Goal: Task Accomplishment & Management: Complete application form

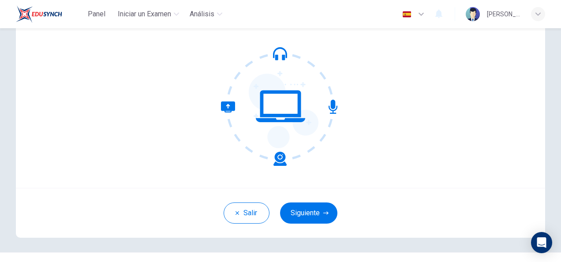
scroll to position [88, 0]
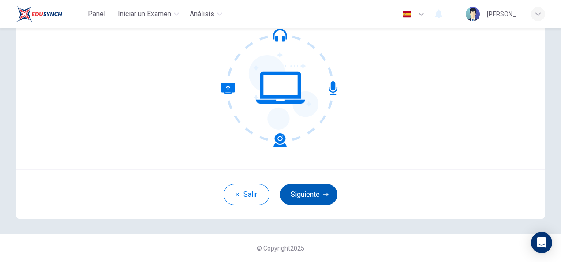
click at [329, 197] on button "Siguiente" at bounding box center [308, 194] width 57 height 21
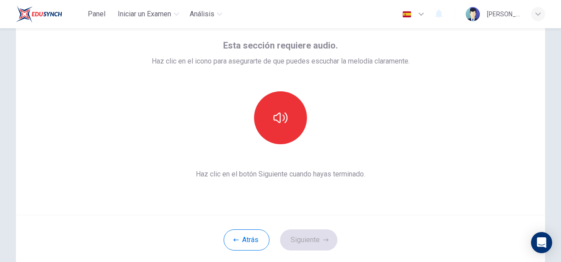
scroll to position [0, 0]
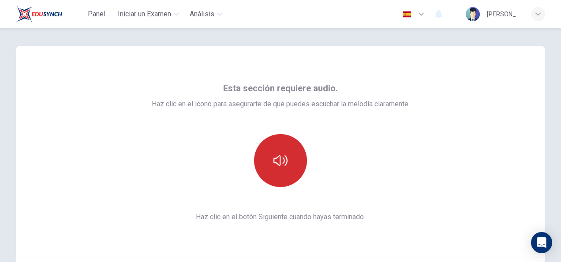
click at [279, 175] on button "button" at bounding box center [280, 160] width 53 height 53
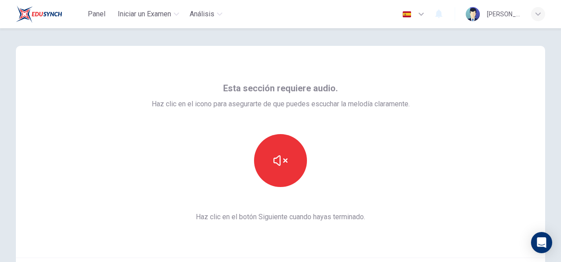
scroll to position [44, 0]
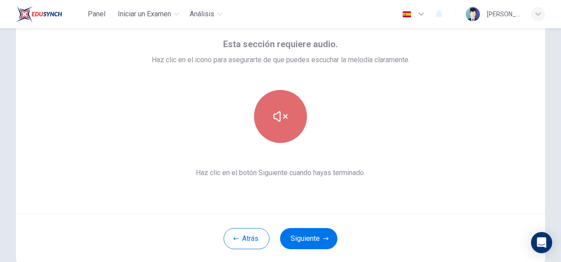
click at [292, 120] on button "button" at bounding box center [280, 116] width 53 height 53
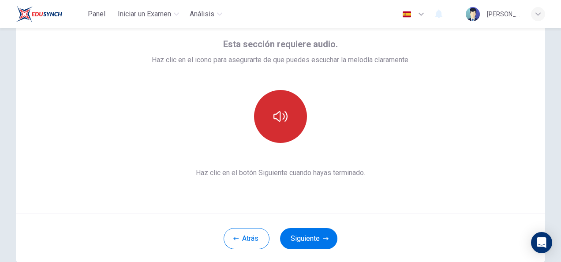
click at [292, 120] on button "button" at bounding box center [280, 116] width 53 height 53
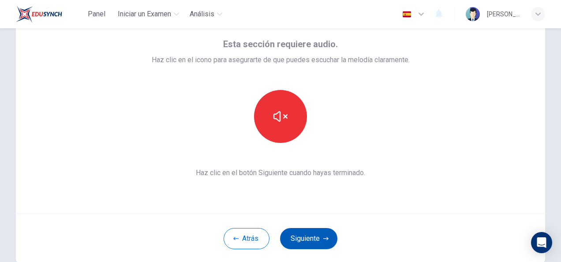
click at [316, 235] on button "Siguiente" at bounding box center [308, 238] width 57 height 21
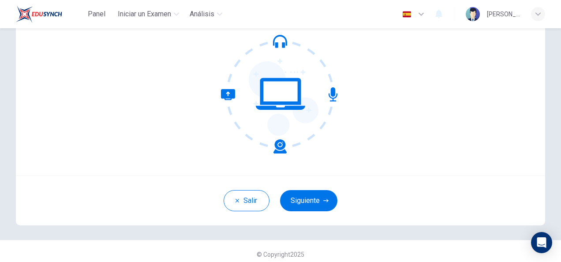
scroll to position [88, 0]
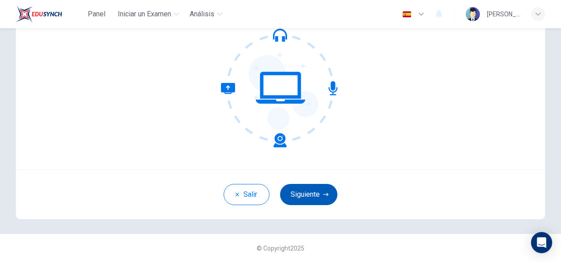
click at [322, 189] on button "Siguiente" at bounding box center [308, 194] width 57 height 21
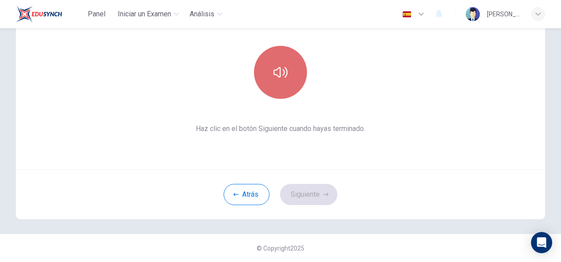
click at [283, 65] on icon "button" at bounding box center [280, 72] width 14 height 14
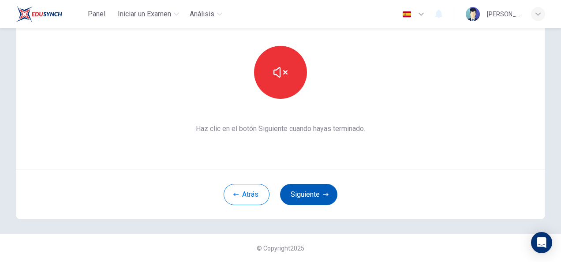
click at [312, 193] on button "Siguiente" at bounding box center [308, 194] width 57 height 21
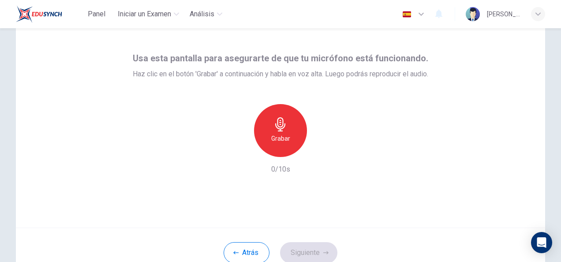
scroll to position [44, 0]
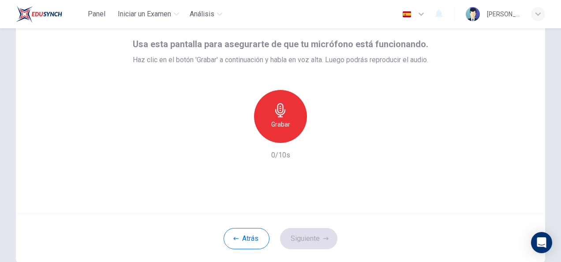
click at [281, 116] on icon "button" at bounding box center [280, 110] width 14 height 14
click at [321, 133] on icon "button" at bounding box center [320, 135] width 9 height 9
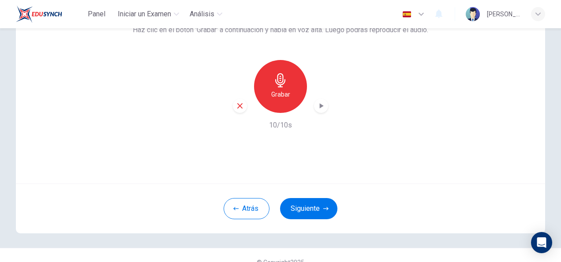
scroll to position [88, 0]
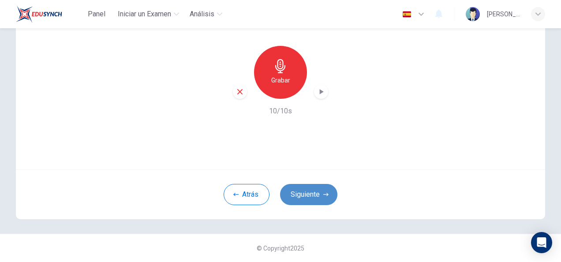
click at [301, 189] on button "Siguiente" at bounding box center [308, 194] width 57 height 21
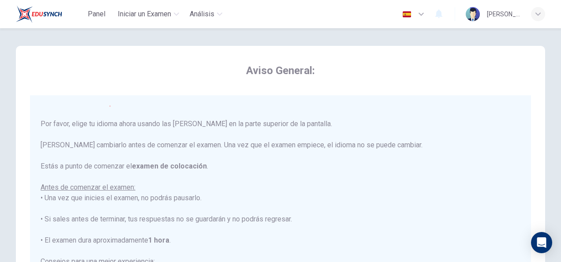
scroll to position [0, 0]
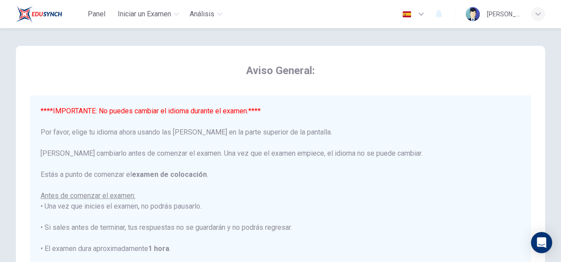
click at [422, 13] on icon "button" at bounding box center [421, 14] width 11 height 11
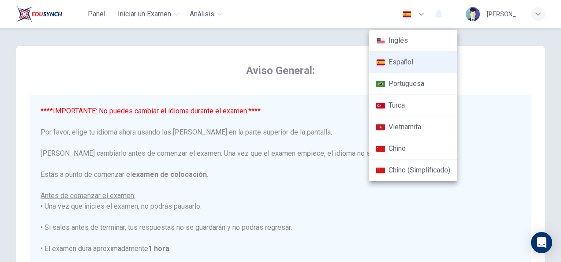
click at [408, 63] on li "Español" at bounding box center [413, 63] width 88 height 22
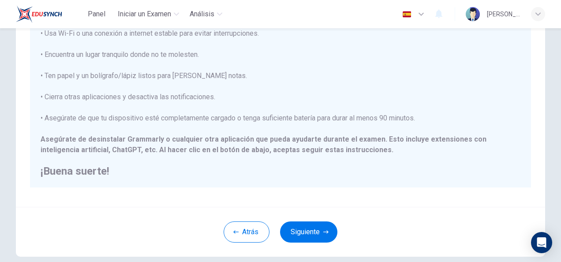
scroll to position [176, 0]
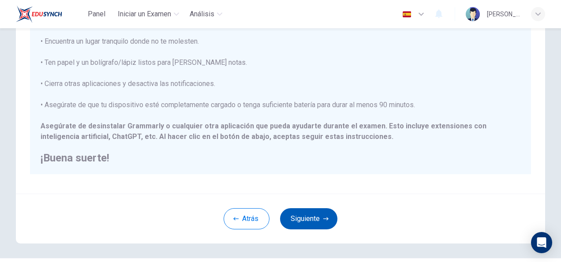
click at [314, 212] on button "Siguiente" at bounding box center [308, 218] width 57 height 21
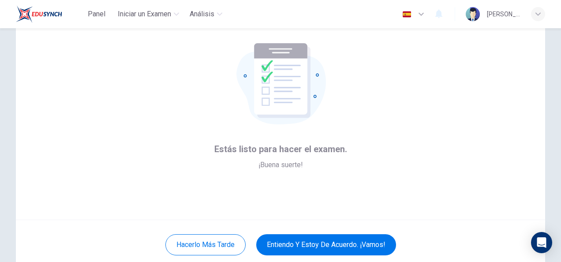
scroll to position [88, 0]
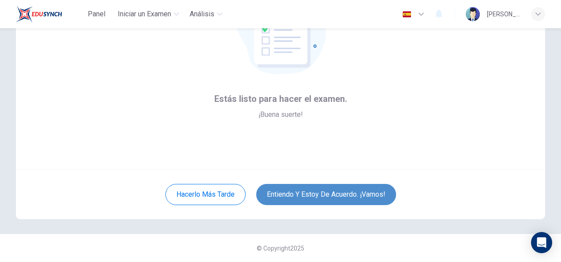
click at [353, 192] on button "Entiendo y estoy de acuerdo. ¡Vamos!" at bounding box center [326, 194] width 140 height 21
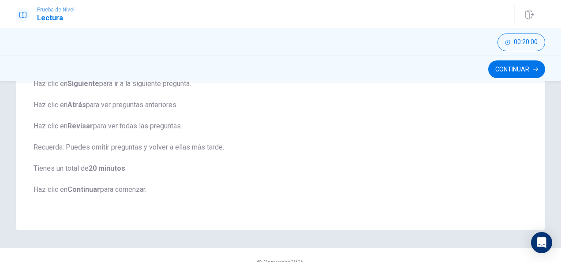
scroll to position [175, 0]
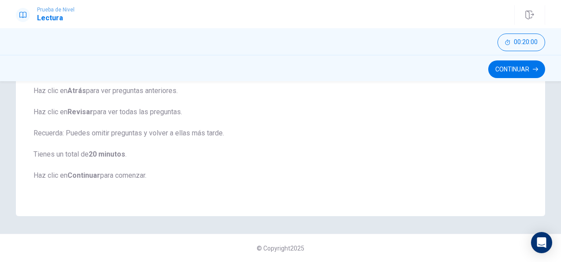
click at [520, 71] on button "Continuar" at bounding box center [516, 69] width 57 height 18
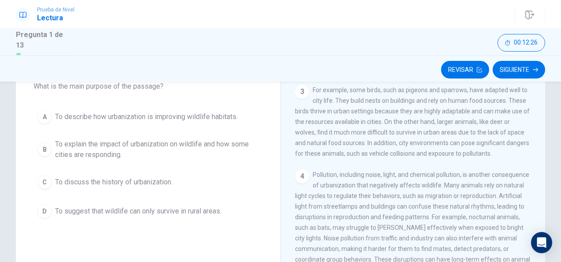
scroll to position [220, 0]
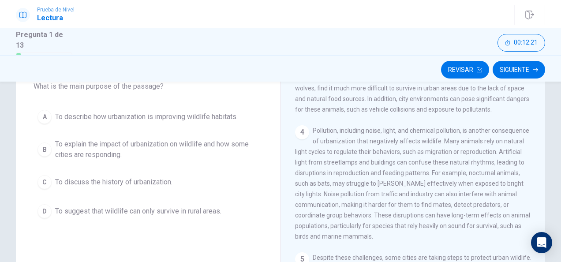
click at [46, 211] on div "D" at bounding box center [44, 211] width 14 height 14
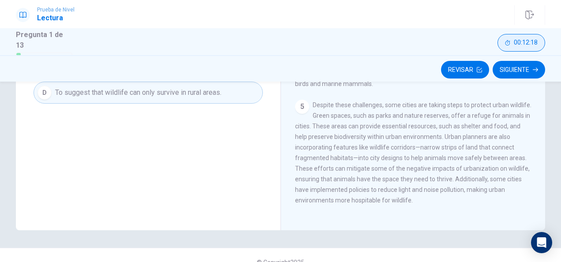
scroll to position [189, 0]
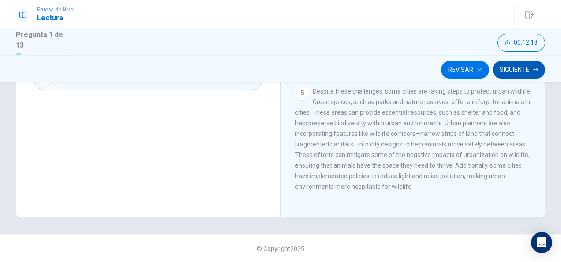
click at [513, 65] on button "Siguiente" at bounding box center [518, 70] width 52 height 18
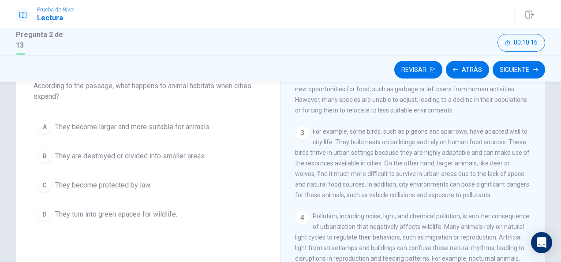
scroll to position [57, 0]
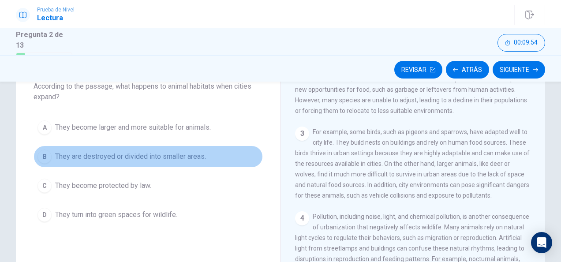
click at [45, 156] on div "B" at bounding box center [44, 156] width 14 height 14
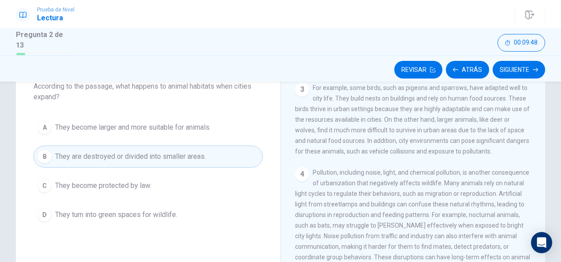
scroll to position [223, 0]
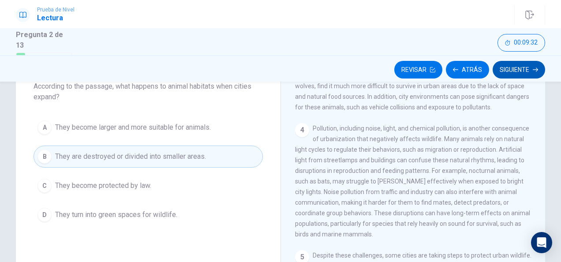
click at [510, 73] on button "Siguiente" at bounding box center [518, 70] width 52 height 18
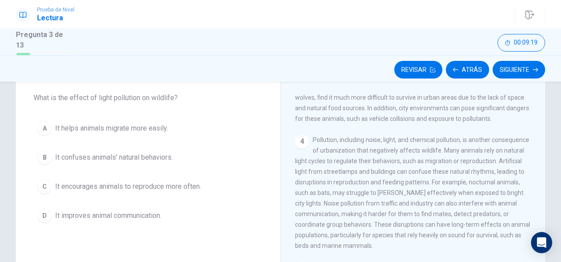
scroll to position [57, 0]
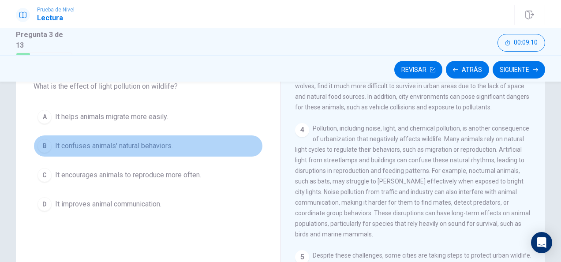
click at [44, 144] on div "B" at bounding box center [44, 146] width 14 height 14
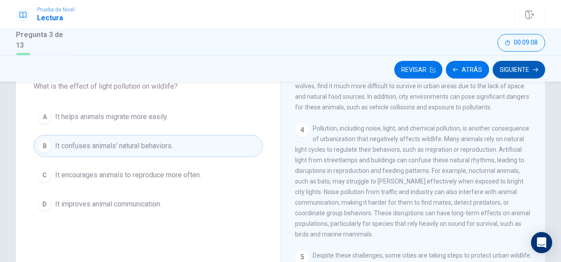
click at [510, 64] on button "Siguiente" at bounding box center [518, 70] width 52 height 18
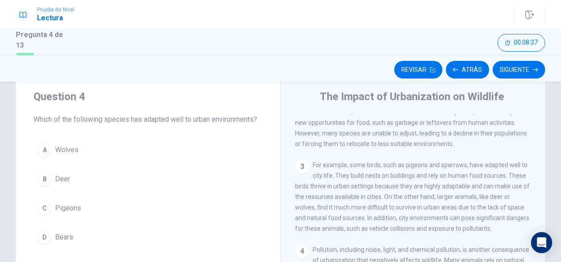
scroll to position [44, 0]
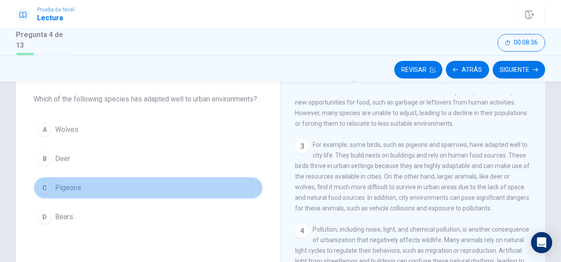
click at [46, 188] on div "C" at bounding box center [44, 188] width 14 height 14
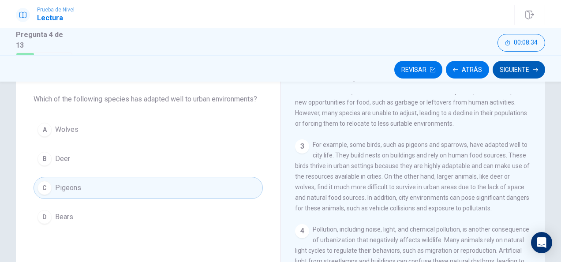
click at [521, 71] on button "Siguiente" at bounding box center [518, 70] width 52 height 18
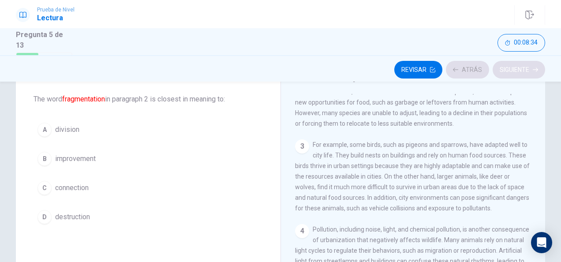
scroll to position [86, 0]
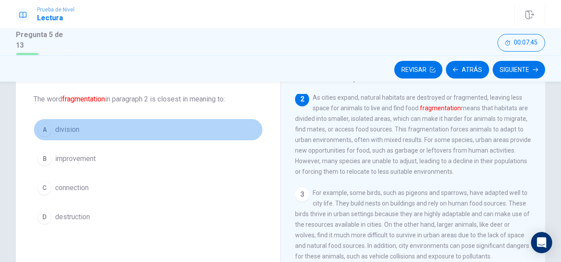
click at [63, 125] on span "division" at bounding box center [67, 129] width 24 height 11
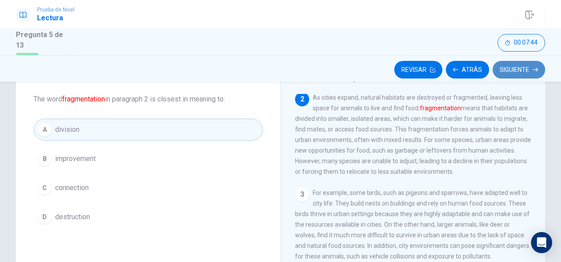
click at [510, 73] on button "Siguiente" at bounding box center [518, 70] width 52 height 18
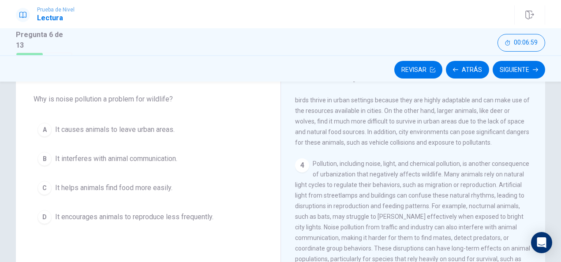
scroll to position [219, 0]
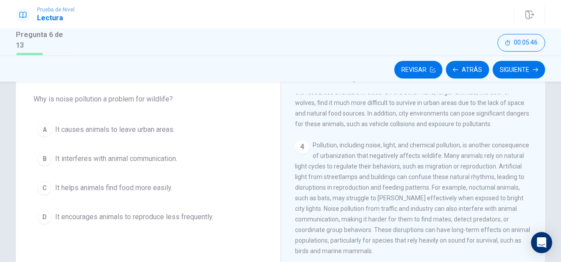
click at [44, 216] on div "D" at bounding box center [44, 217] width 14 height 14
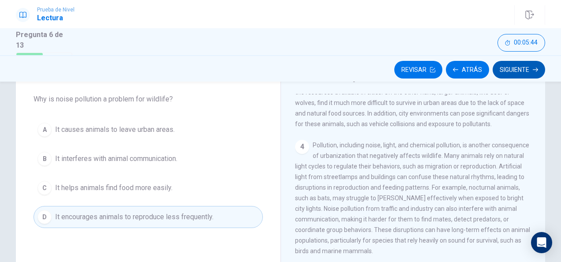
click at [521, 70] on button "Siguiente" at bounding box center [518, 70] width 52 height 18
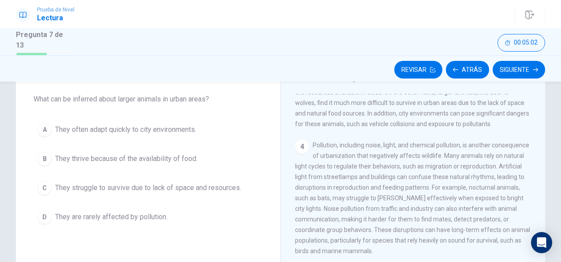
click at [43, 186] on div "C" at bounding box center [44, 188] width 14 height 14
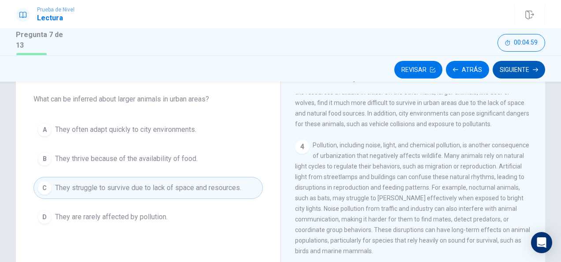
click at [515, 67] on button "Siguiente" at bounding box center [518, 70] width 52 height 18
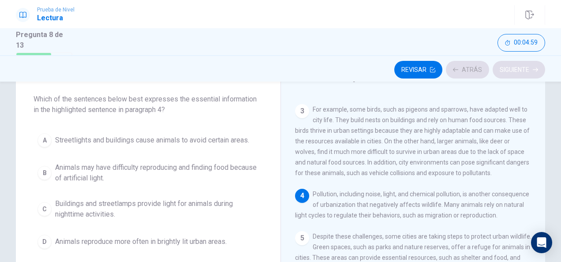
scroll to position [190, 0]
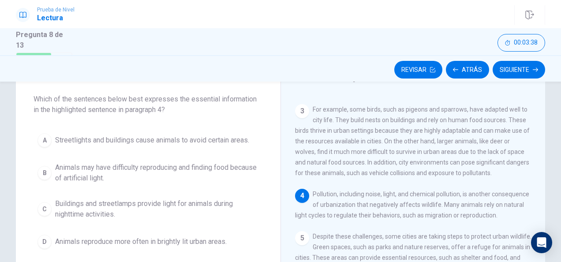
click at [44, 174] on div "B" at bounding box center [44, 173] width 14 height 14
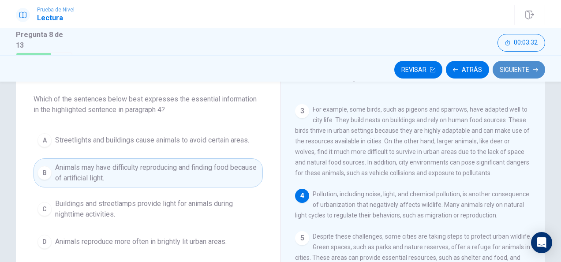
click at [513, 67] on button "Siguiente" at bounding box center [518, 70] width 52 height 18
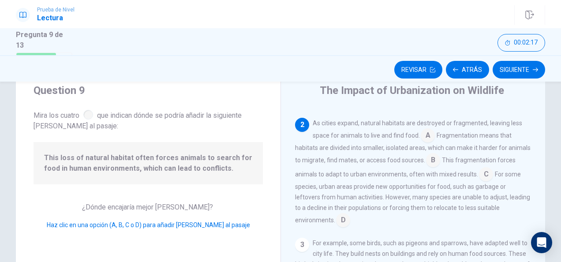
scroll to position [44, 0]
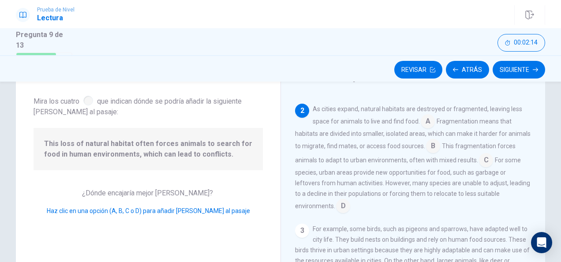
click at [424, 122] on input at bounding box center [427, 122] width 14 height 14
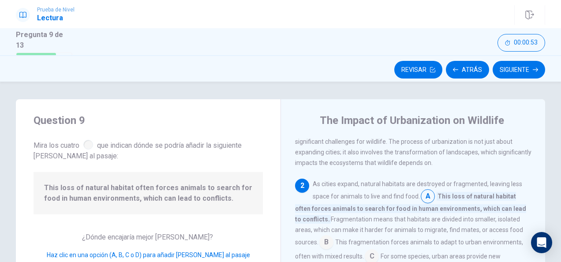
scroll to position [88, 0]
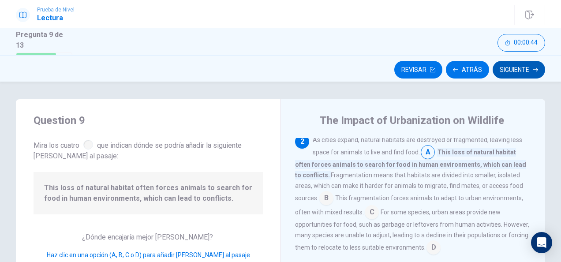
click at [521, 71] on button "Siguiente" at bounding box center [518, 70] width 52 height 18
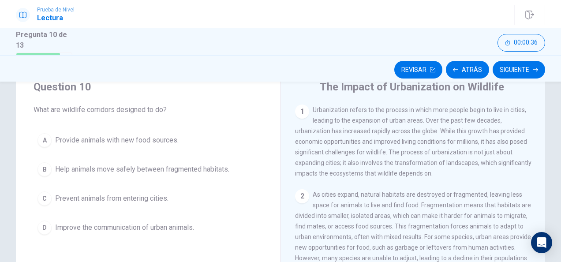
scroll to position [44, 0]
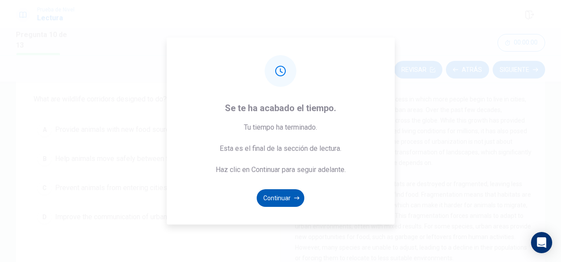
click at [283, 197] on button "Continuar" at bounding box center [281, 198] width 48 height 18
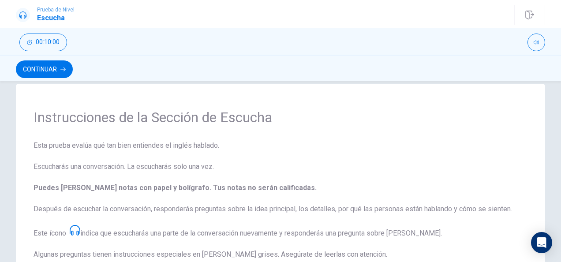
scroll to position [0, 0]
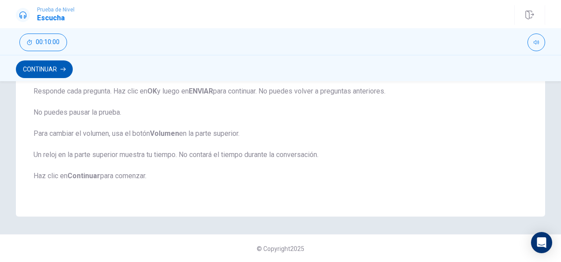
click at [48, 70] on button "Continuar" at bounding box center [44, 69] width 57 height 18
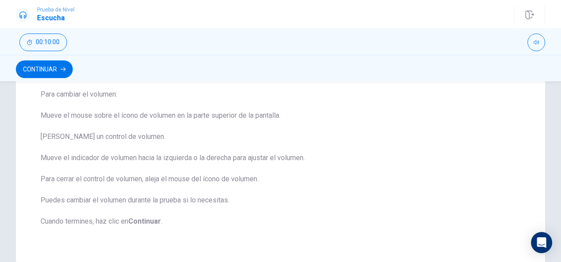
scroll to position [88, 0]
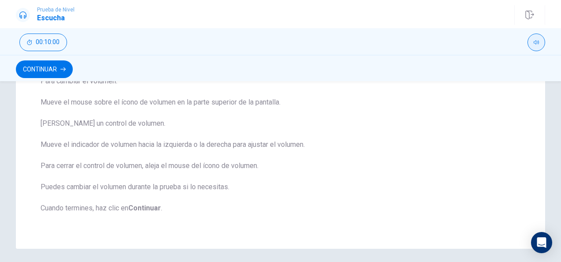
click at [532, 38] on button "button" at bounding box center [536, 42] width 18 height 18
type input "1"
drag, startPoint x: 536, startPoint y: 53, endPoint x: 543, endPoint y: 57, distance: 7.9
click at [540, 57] on span at bounding box center [537, 54] width 5 height 5
click at [443, 128] on div "Para cambiar el volumen: Mueve el mouse sobre el ícono de volumen en la parte s…" at bounding box center [281, 150] width 480 height 148
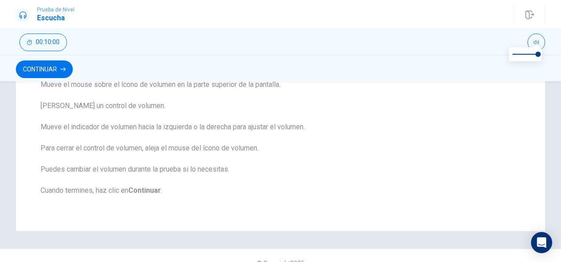
scroll to position [121, 0]
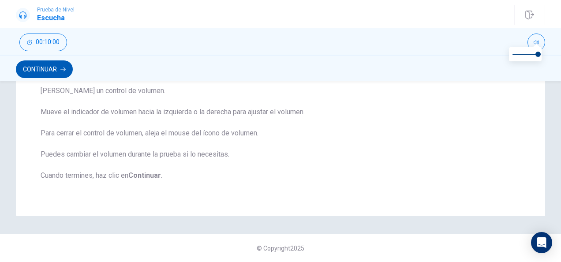
click at [51, 72] on button "Continuar" at bounding box center [44, 69] width 57 height 18
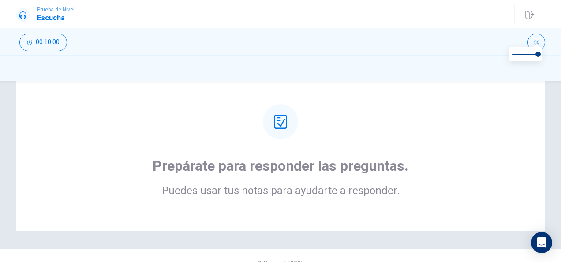
scroll to position [45, 0]
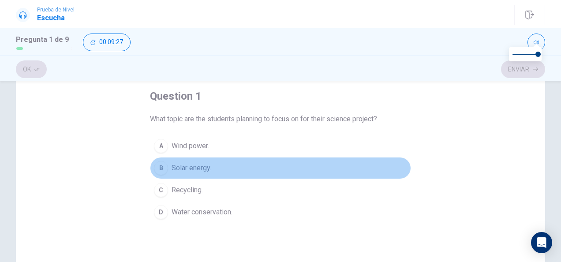
click at [160, 167] on div "B" at bounding box center [161, 168] width 14 height 14
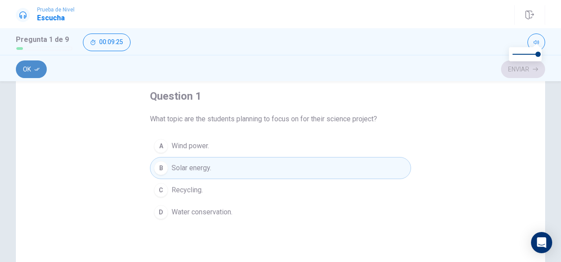
click at [28, 71] on button "Ok" at bounding box center [31, 69] width 31 height 18
click at [526, 71] on button "Enviar" at bounding box center [523, 69] width 44 height 18
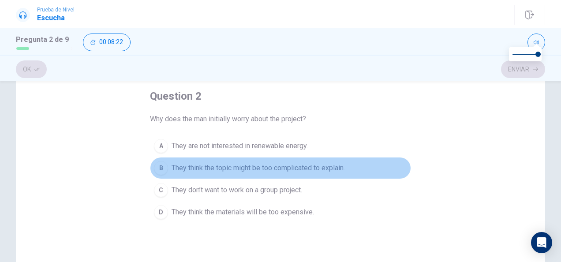
click at [166, 169] on button "B They think the topic might be too complicated to explain." at bounding box center [280, 168] width 261 height 22
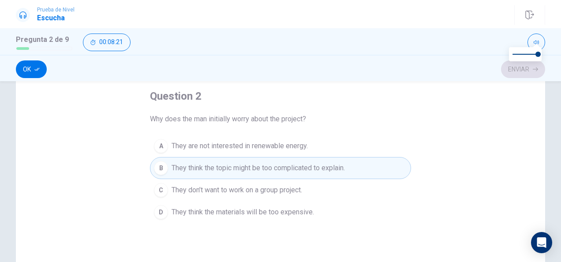
drag, startPoint x: 43, startPoint y: 71, endPoint x: 34, endPoint y: 71, distance: 8.8
click at [42, 71] on button "Ok" at bounding box center [31, 69] width 31 height 18
click at [532, 68] on button "Enviar" at bounding box center [523, 69] width 44 height 18
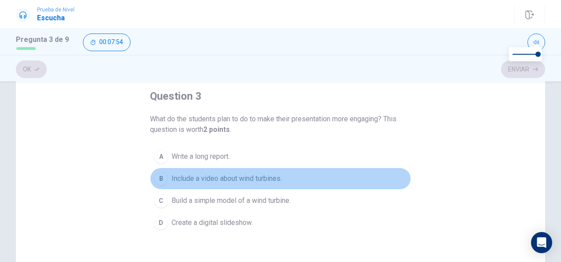
click at [158, 179] on div "B" at bounding box center [161, 178] width 14 height 14
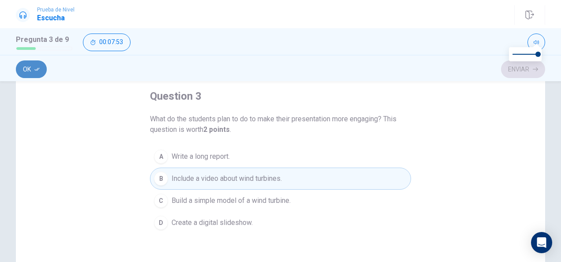
click at [30, 71] on button "Ok" at bounding box center [31, 69] width 31 height 18
click at [519, 69] on button "Enviar" at bounding box center [523, 69] width 44 height 18
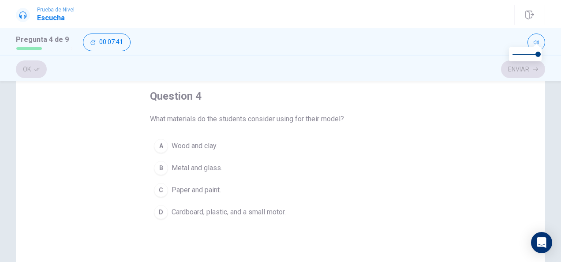
click at [158, 211] on div "D" at bounding box center [161, 212] width 14 height 14
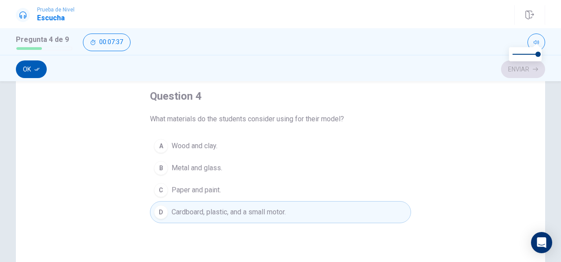
click at [33, 72] on button "Ok" at bounding box center [31, 69] width 31 height 18
click at [519, 69] on button "Enviar" at bounding box center [523, 69] width 44 height 18
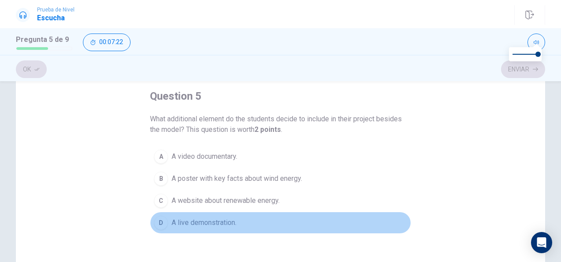
click at [160, 221] on div "D" at bounding box center [161, 223] width 14 height 14
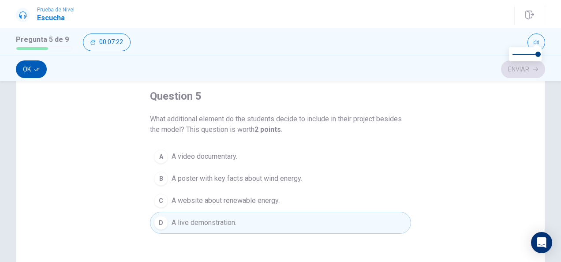
click at [34, 71] on button "Ok" at bounding box center [31, 69] width 31 height 18
click at [531, 67] on button "Enviar" at bounding box center [523, 69] width 44 height 18
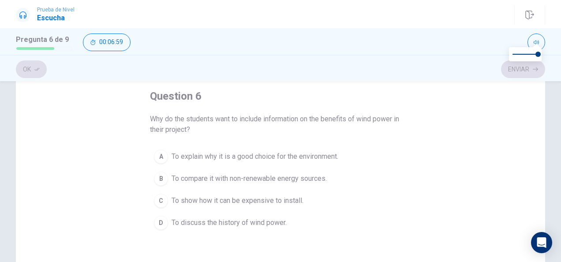
click at [160, 156] on div "A" at bounding box center [161, 156] width 14 height 14
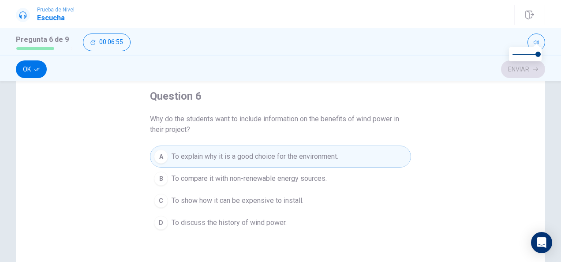
click at [25, 70] on button "Ok" at bounding box center [31, 69] width 31 height 18
click at [532, 69] on button "Enviar" at bounding box center [523, 69] width 44 height 18
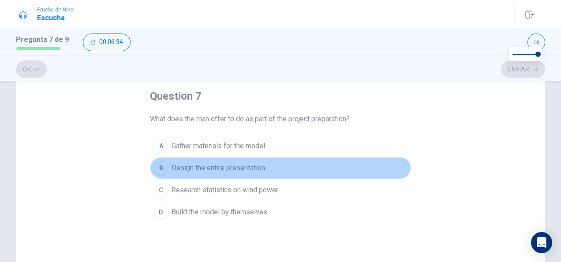
click at [159, 167] on div "B" at bounding box center [161, 168] width 14 height 14
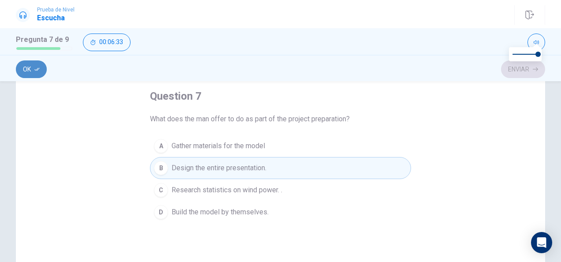
click at [32, 72] on button "Ok" at bounding box center [31, 69] width 31 height 18
click at [528, 69] on button "Enviar" at bounding box center [523, 69] width 44 height 18
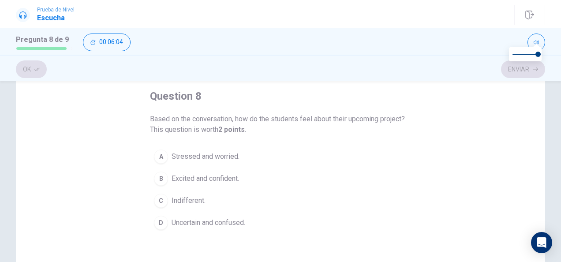
click at [158, 177] on div "B" at bounding box center [161, 178] width 14 height 14
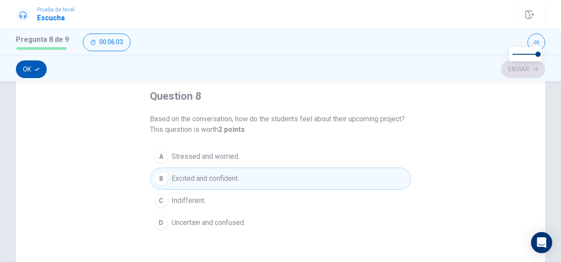
click at [30, 67] on button "Ok" at bounding box center [31, 69] width 31 height 18
click at [524, 74] on button "Enviar" at bounding box center [523, 69] width 44 height 18
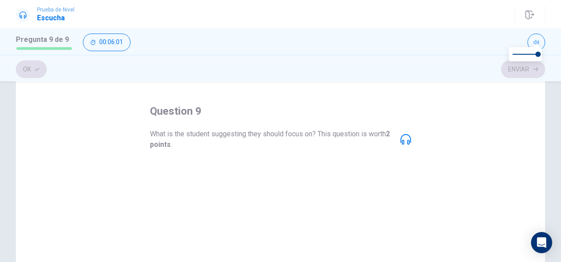
scroll to position [44, 0]
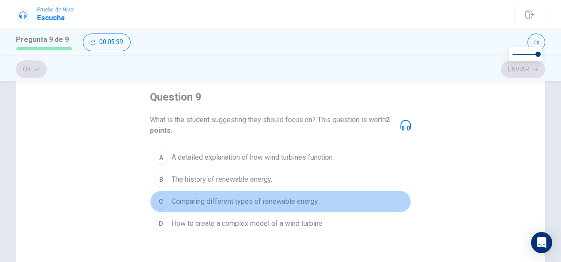
click at [159, 200] on div "C" at bounding box center [161, 201] width 14 height 14
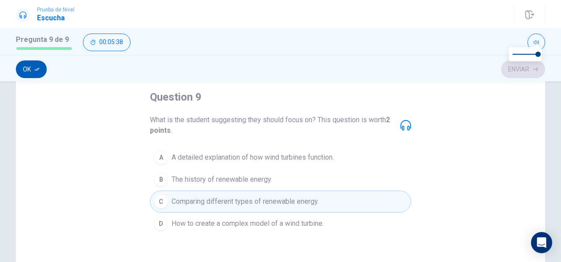
click at [30, 64] on button "Ok" at bounding box center [31, 69] width 31 height 18
click at [527, 67] on button "Enviar" at bounding box center [523, 69] width 44 height 18
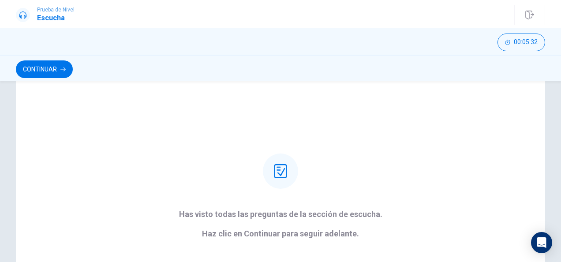
click at [39, 62] on button "Continuar" at bounding box center [44, 69] width 57 height 18
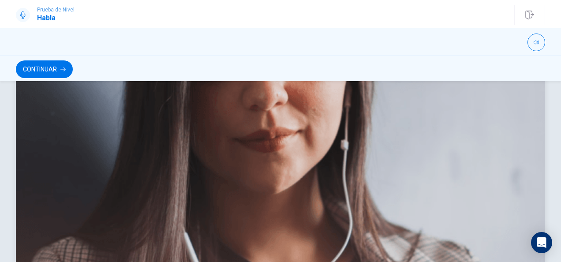
scroll to position [135, 0]
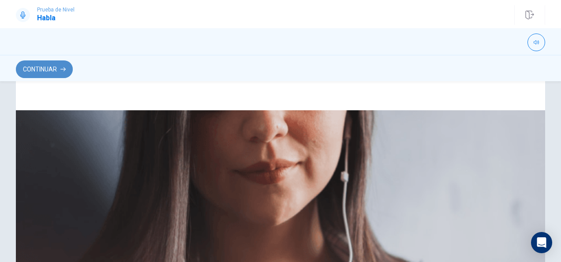
click at [31, 65] on button "Continuar" at bounding box center [44, 69] width 57 height 18
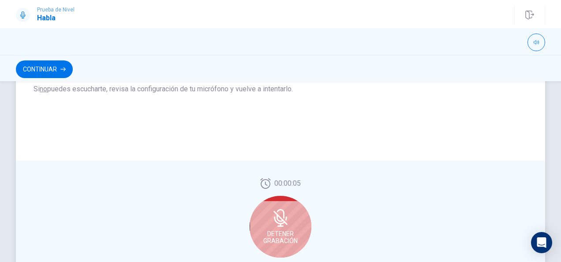
scroll to position [212, 0]
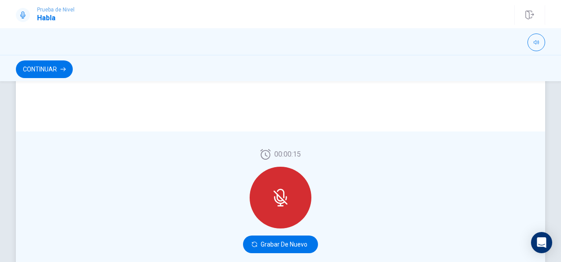
click at [276, 196] on icon at bounding box center [280, 197] width 14 height 14
click at [284, 253] on div "00:00:15 Grabar de Nuevo" at bounding box center [280, 200] width 529 height 139
click at [283, 246] on button "Grabar de Nuevo" at bounding box center [280, 244] width 75 height 18
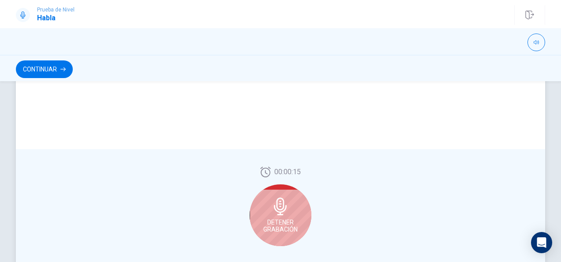
click at [282, 210] on icon at bounding box center [280, 206] width 13 height 18
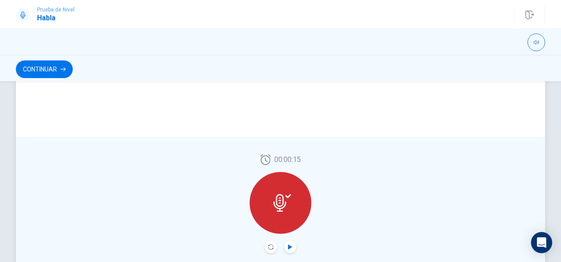
click at [287, 247] on icon "Play Audio" at bounding box center [289, 246] width 5 height 5
click at [288, 249] on icon "Pause Audio" at bounding box center [290, 246] width 4 height 5
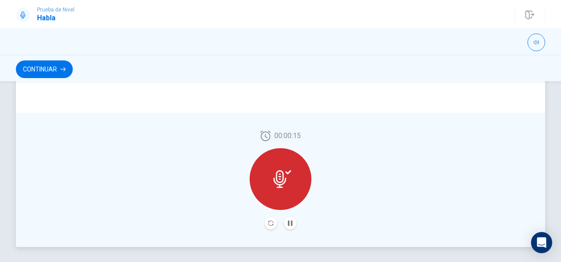
scroll to position [257, 0]
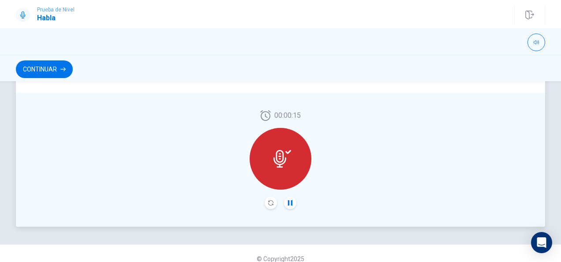
click at [287, 202] on icon "Pause Audio" at bounding box center [289, 202] width 5 height 5
click at [270, 157] on div at bounding box center [280, 159] width 62 height 62
click at [284, 155] on icon at bounding box center [282, 159] width 18 height 18
click at [268, 203] on icon "Record Again" at bounding box center [270, 202] width 5 height 5
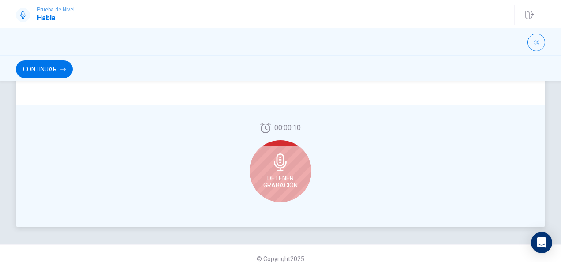
click at [275, 168] on icon at bounding box center [280, 162] width 18 height 18
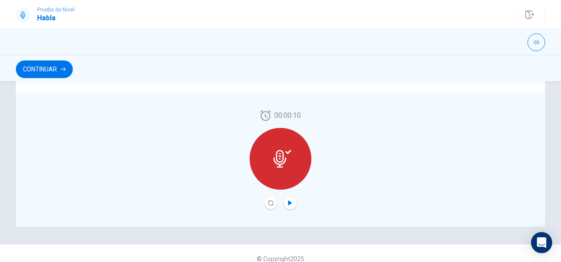
click at [289, 201] on icon "Play Audio" at bounding box center [289, 202] width 5 height 5
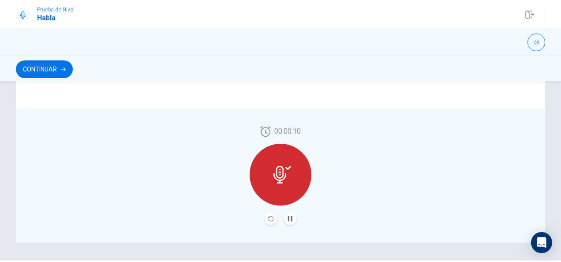
scroll to position [267, 0]
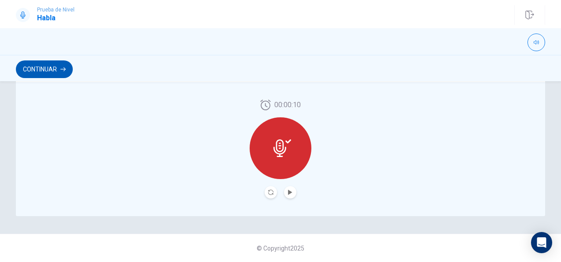
click at [54, 70] on button "Continuar" at bounding box center [44, 69] width 57 height 18
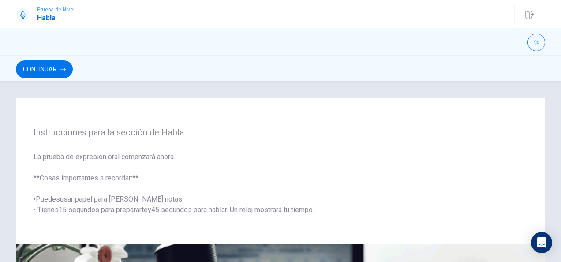
scroll to position [0, 0]
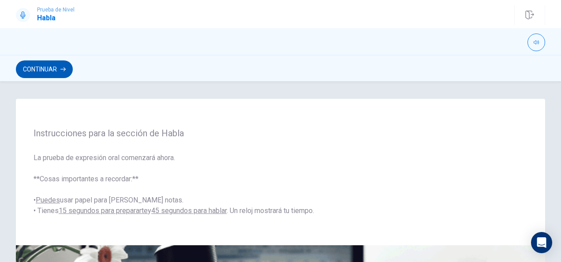
click at [43, 67] on button "Continuar" at bounding box center [44, 69] width 57 height 18
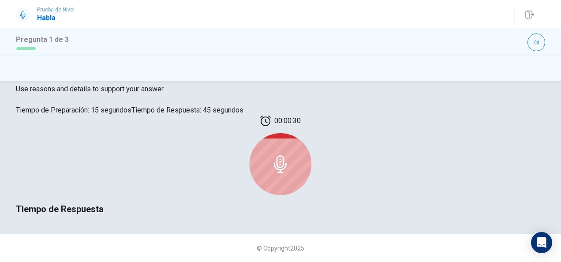
scroll to position [220, 0]
click at [282, 155] on icon at bounding box center [280, 164] width 18 height 18
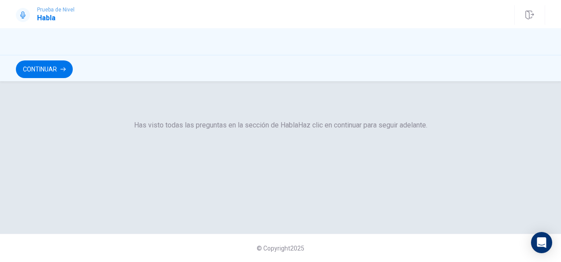
scroll to position [44, 0]
click at [49, 65] on button "Continuar" at bounding box center [44, 69] width 57 height 18
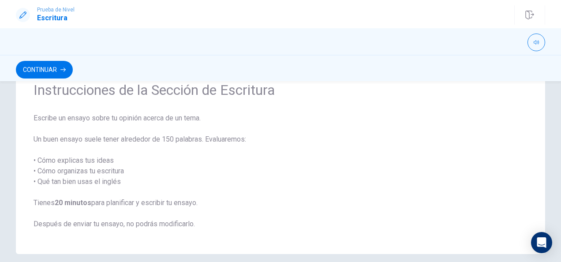
scroll to position [0, 0]
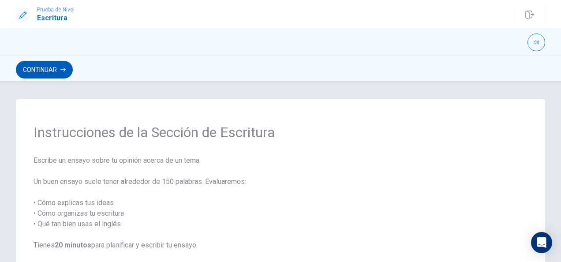
click at [73, 67] on button "Continuar" at bounding box center [44, 70] width 57 height 18
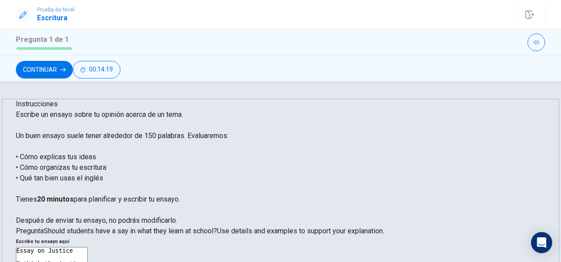
drag, startPoint x: 422, startPoint y: 159, endPoint x: 442, endPoint y: 159, distance: 19.4
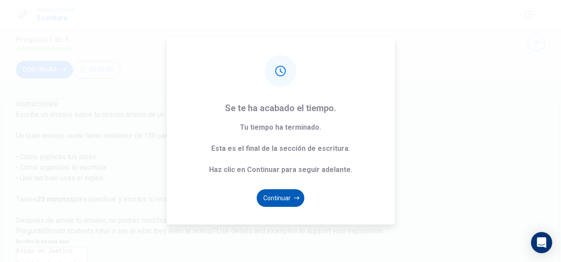
type textarea "Essay on Justice I think the justice helps the people less un-fortunates. With …"
click at [287, 199] on button "Continuar" at bounding box center [281, 198] width 48 height 18
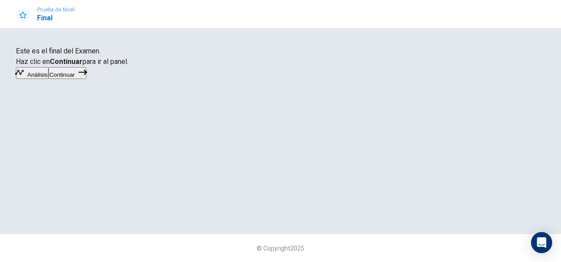
click at [87, 77] on icon "button" at bounding box center [82, 72] width 9 height 9
